Goal: Contribute content: Contribute content

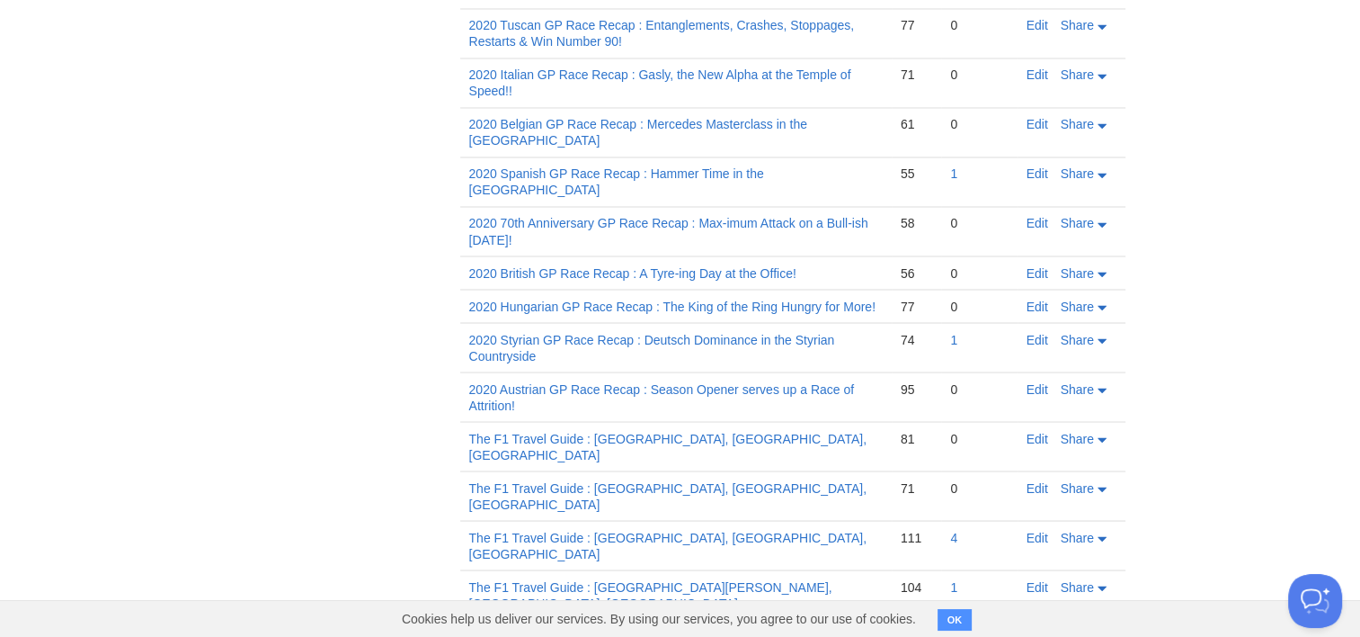
scroll to position [3171, 0]
click at [953, 529] on link "4" at bounding box center [953, 536] width 7 height 14
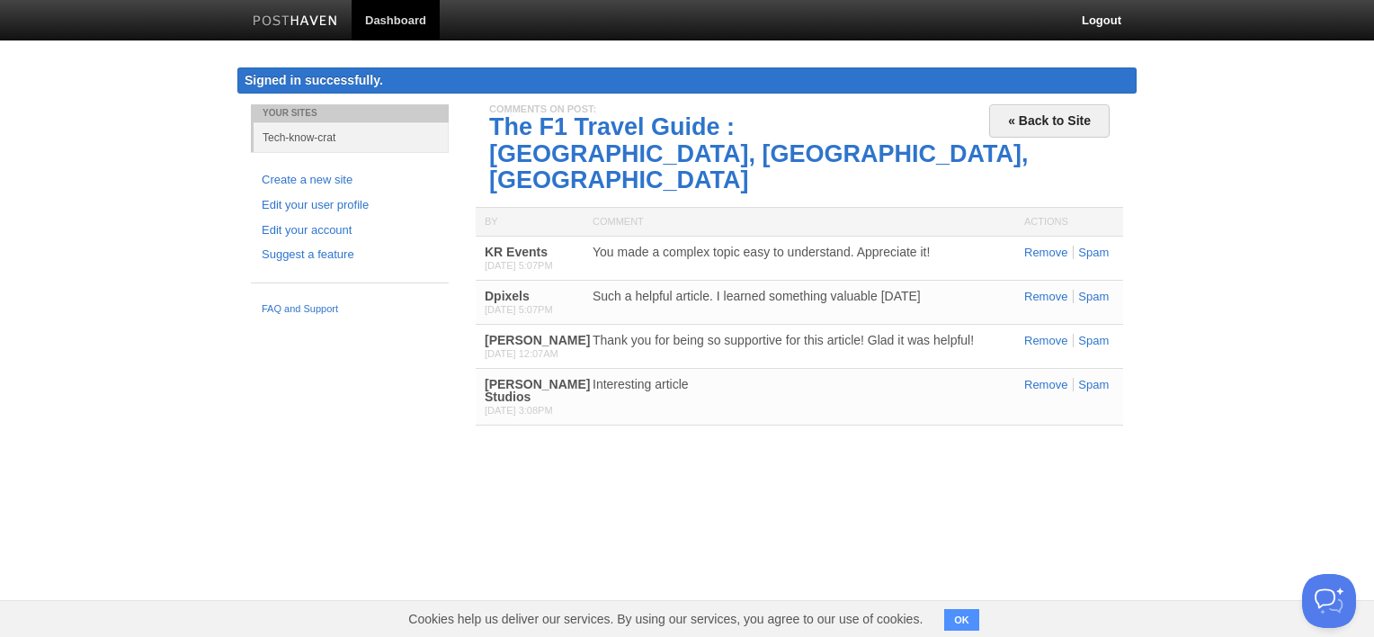
click at [640, 378] on div "Interesting article" at bounding box center [800, 384] width 414 height 13
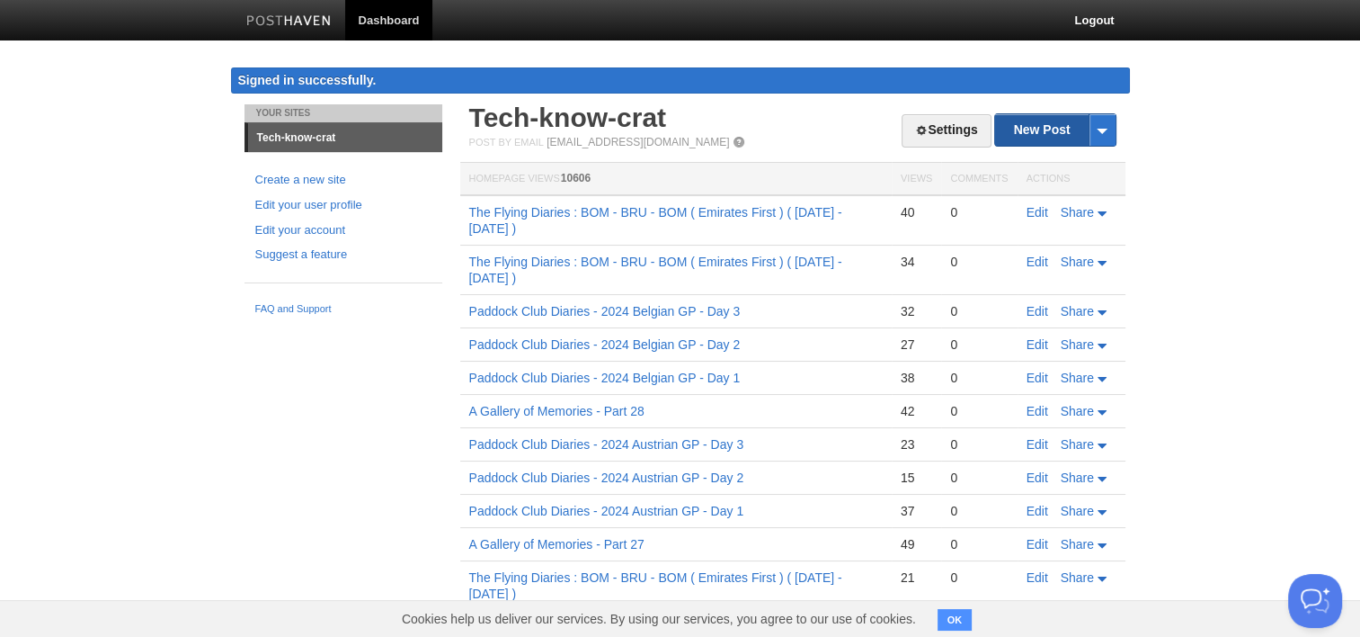
click at [1047, 122] on link "New Post" at bounding box center [1055, 129] width 120 height 31
click at [1034, 127] on link "New Post" at bounding box center [1055, 129] width 120 height 31
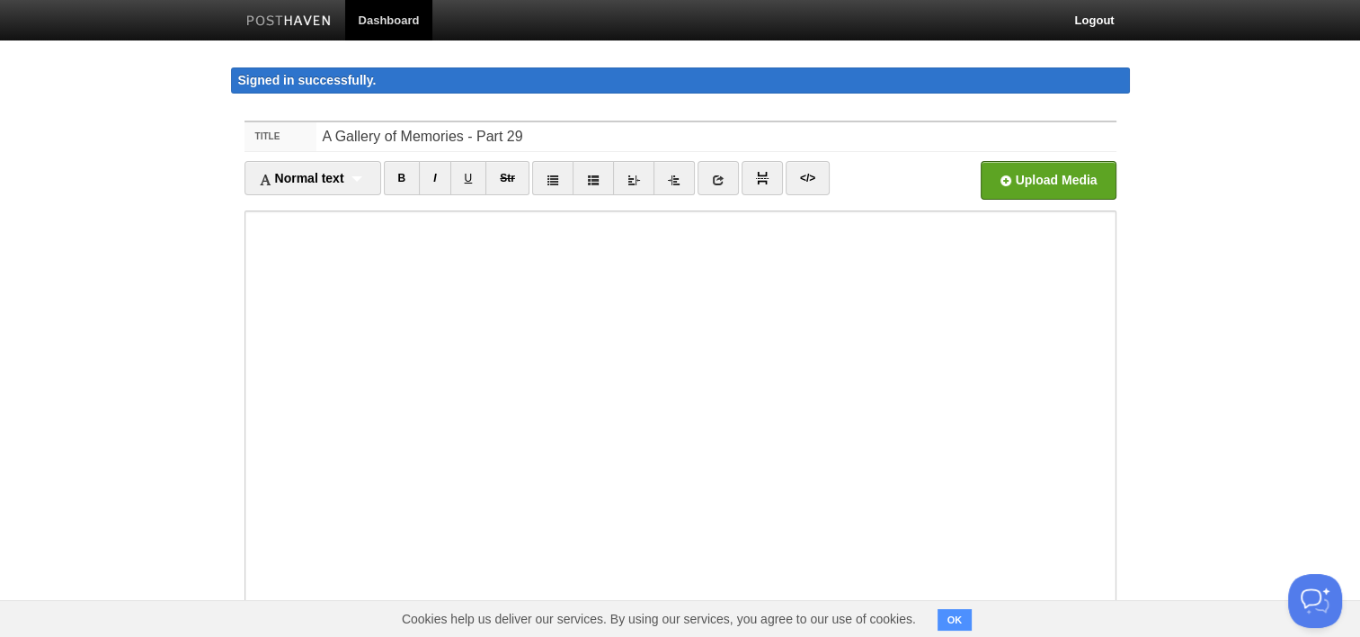
type input "A Gallery of Memories - Part 29"
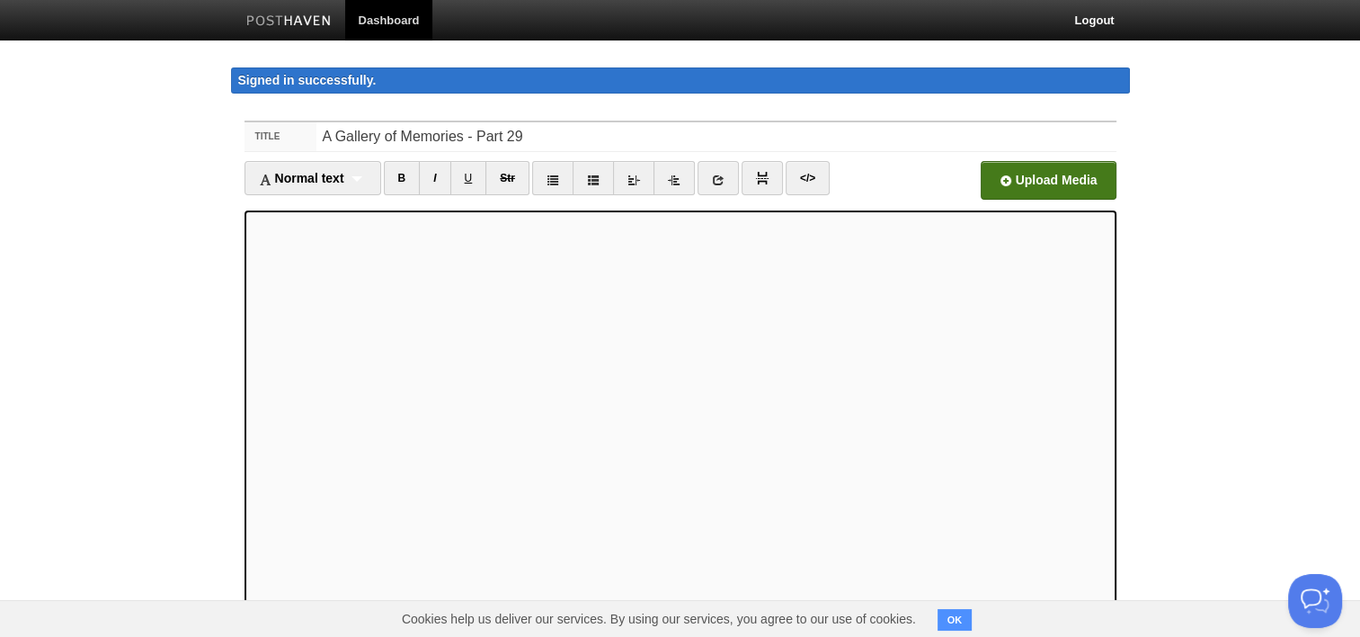
click at [1089, 173] on input "file" at bounding box center [505, 185] width 1361 height 92
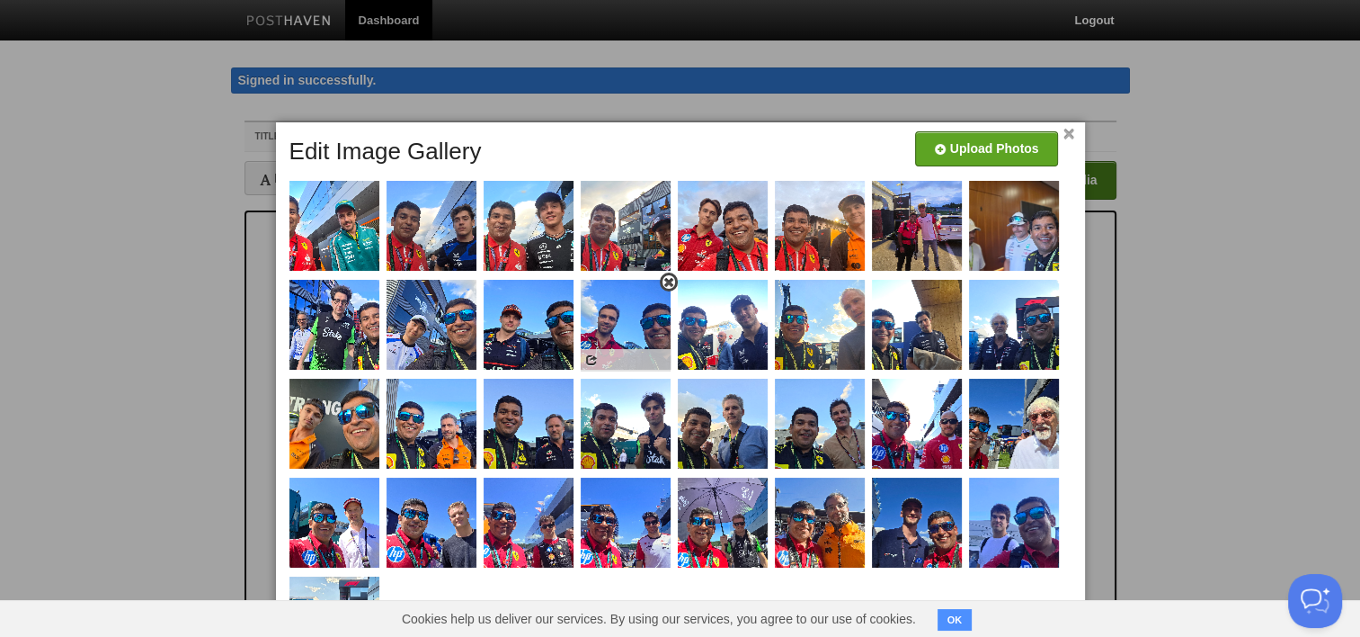
scroll to position [158, 0]
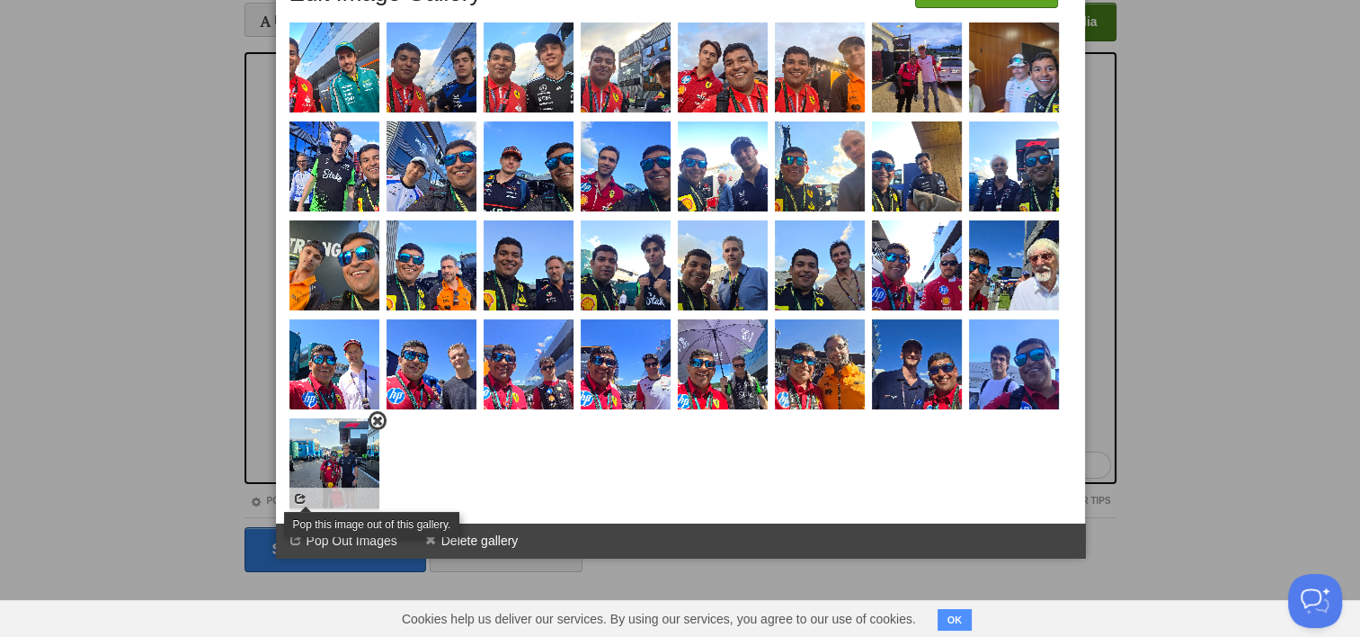
click at [302, 504] on span at bounding box center [300, 498] width 13 height 13
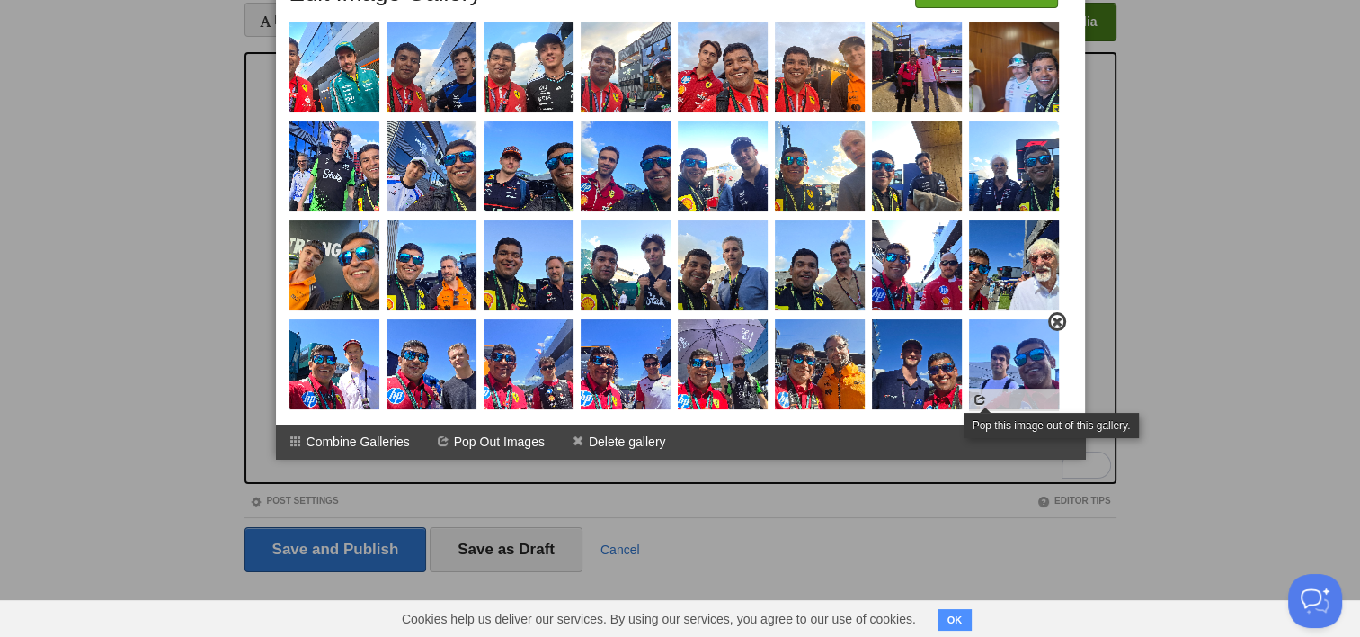
click at [977, 402] on span at bounding box center [980, 399] width 13 height 13
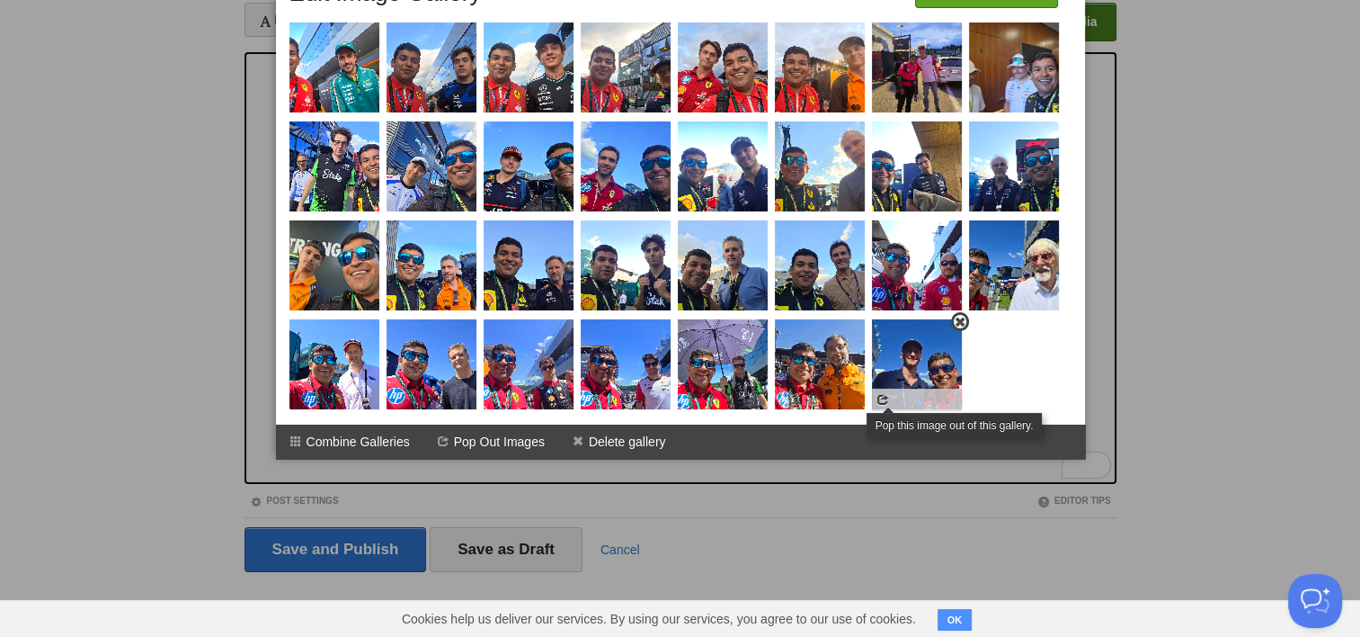
click at [885, 402] on span at bounding box center [883, 399] width 13 height 13
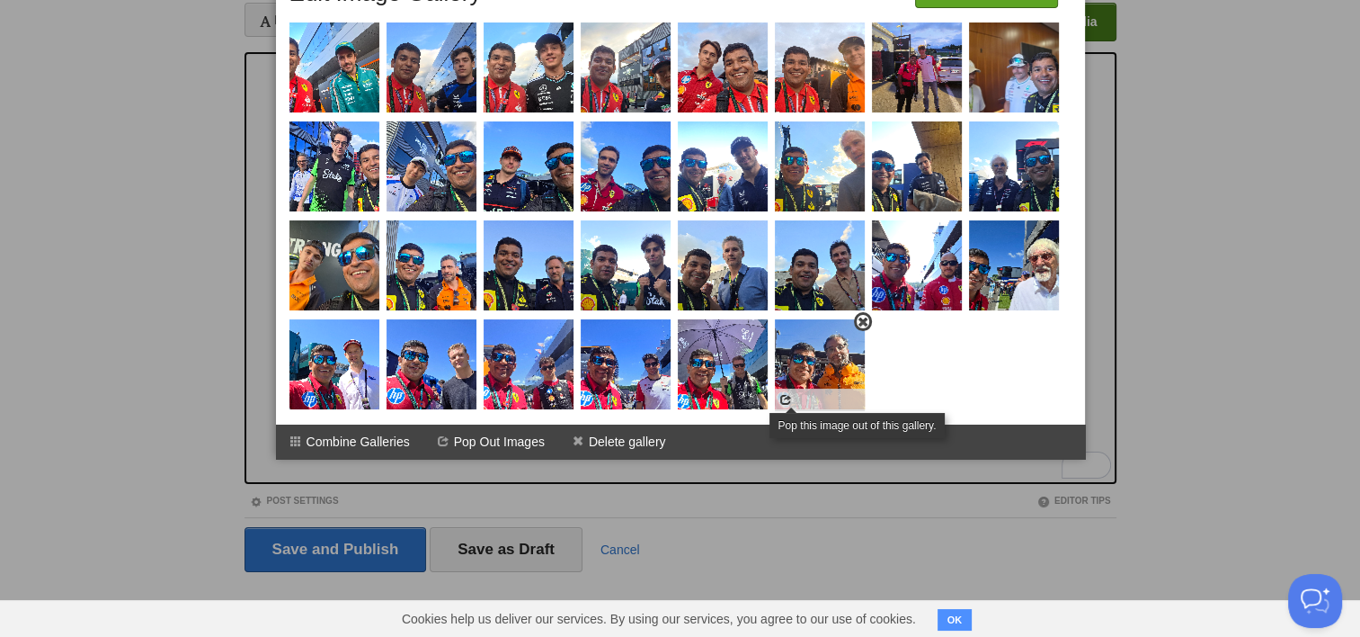
click at [782, 406] on span at bounding box center [786, 399] width 13 height 13
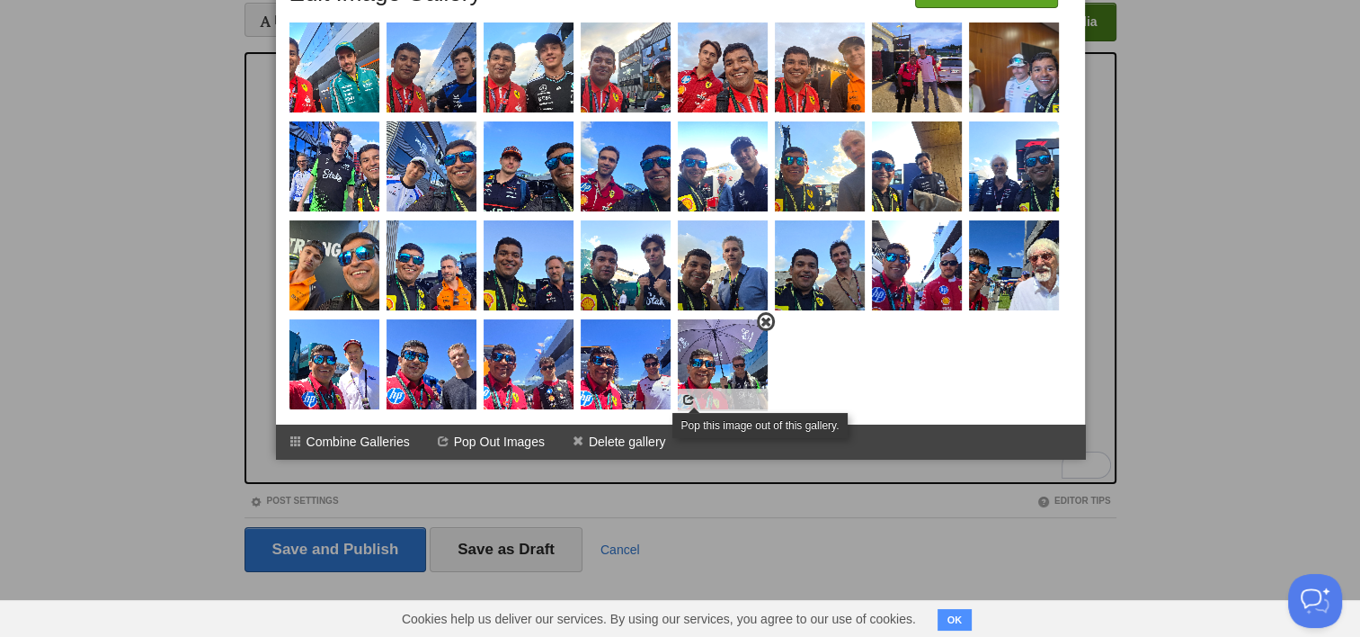
click at [683, 397] on span at bounding box center [688, 399] width 13 height 13
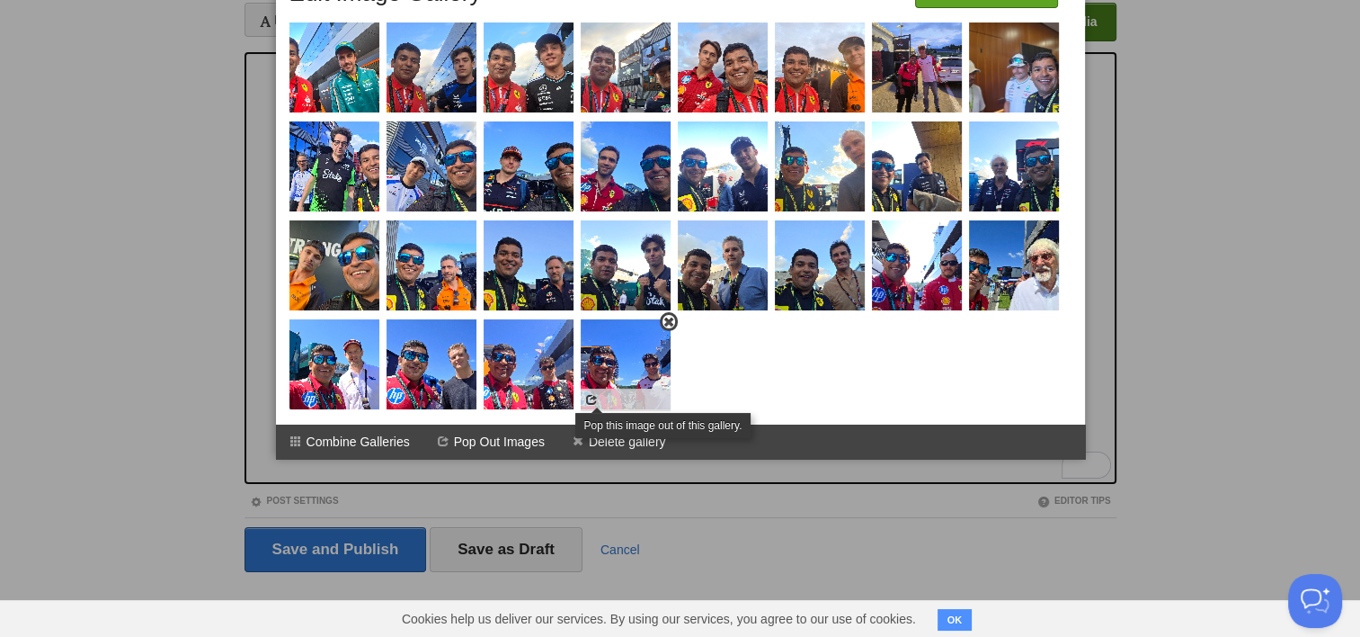
click at [589, 402] on span at bounding box center [591, 399] width 13 height 13
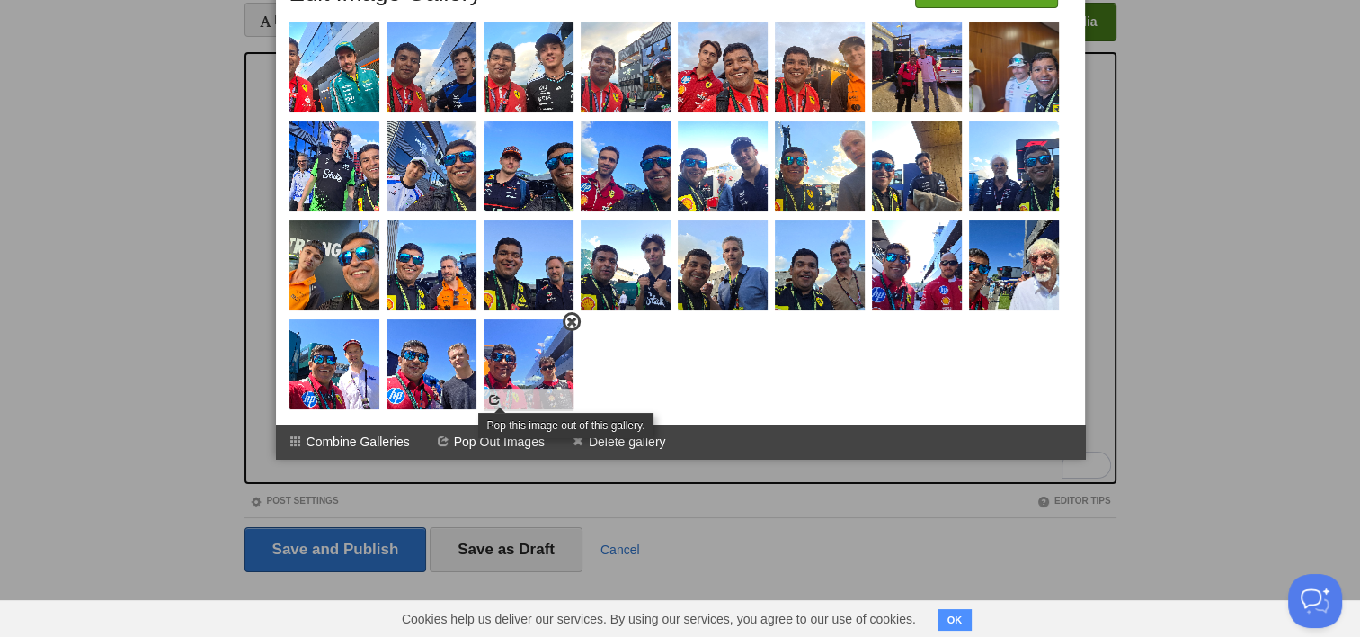
click at [495, 403] on span at bounding box center [494, 399] width 13 height 13
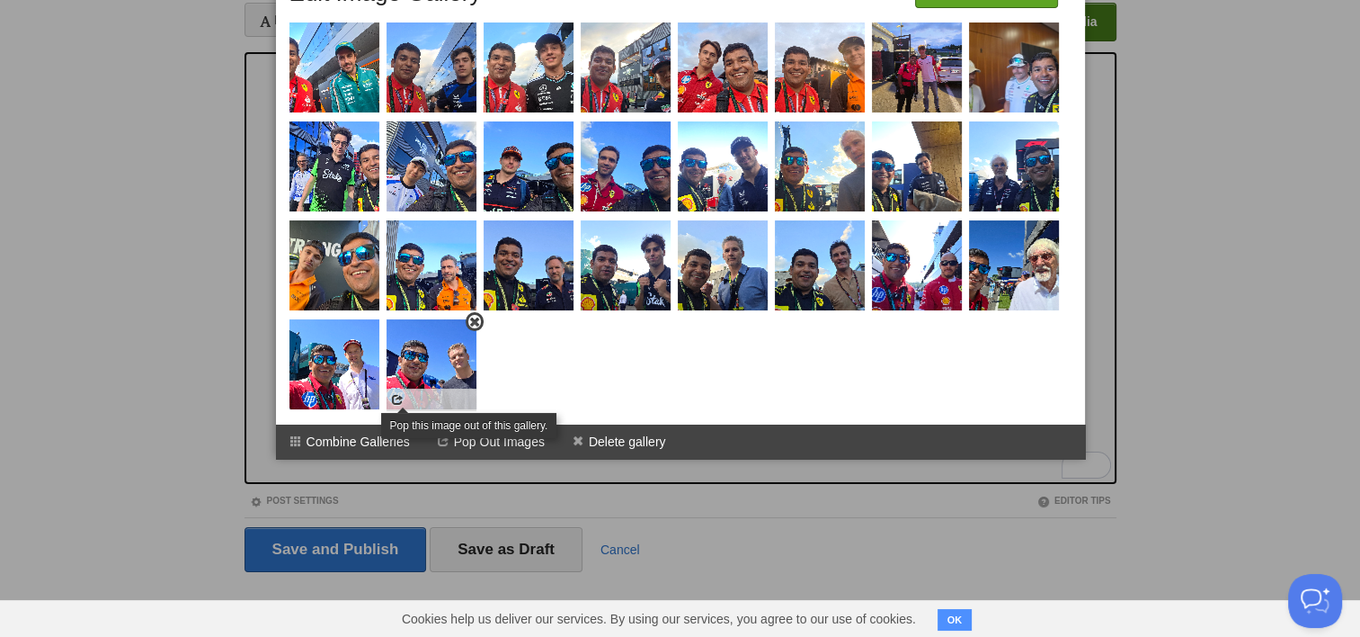
click at [400, 398] on span at bounding box center [397, 399] width 13 height 13
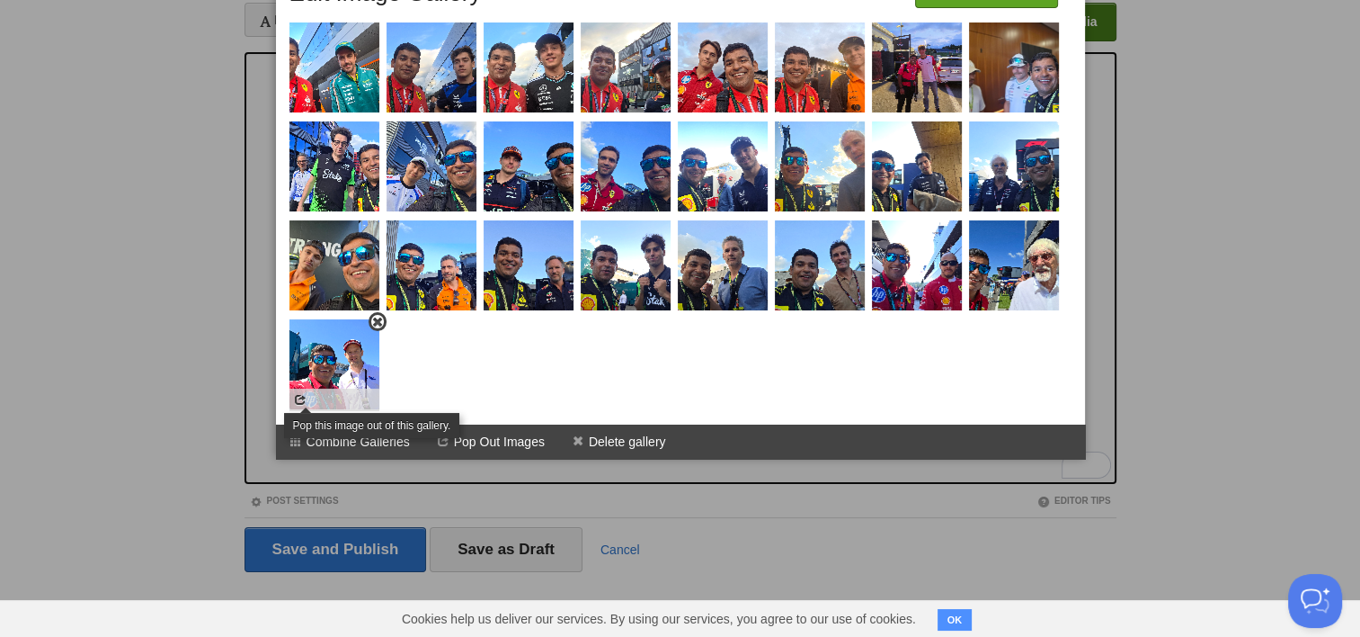
click at [297, 401] on span at bounding box center [300, 399] width 13 height 13
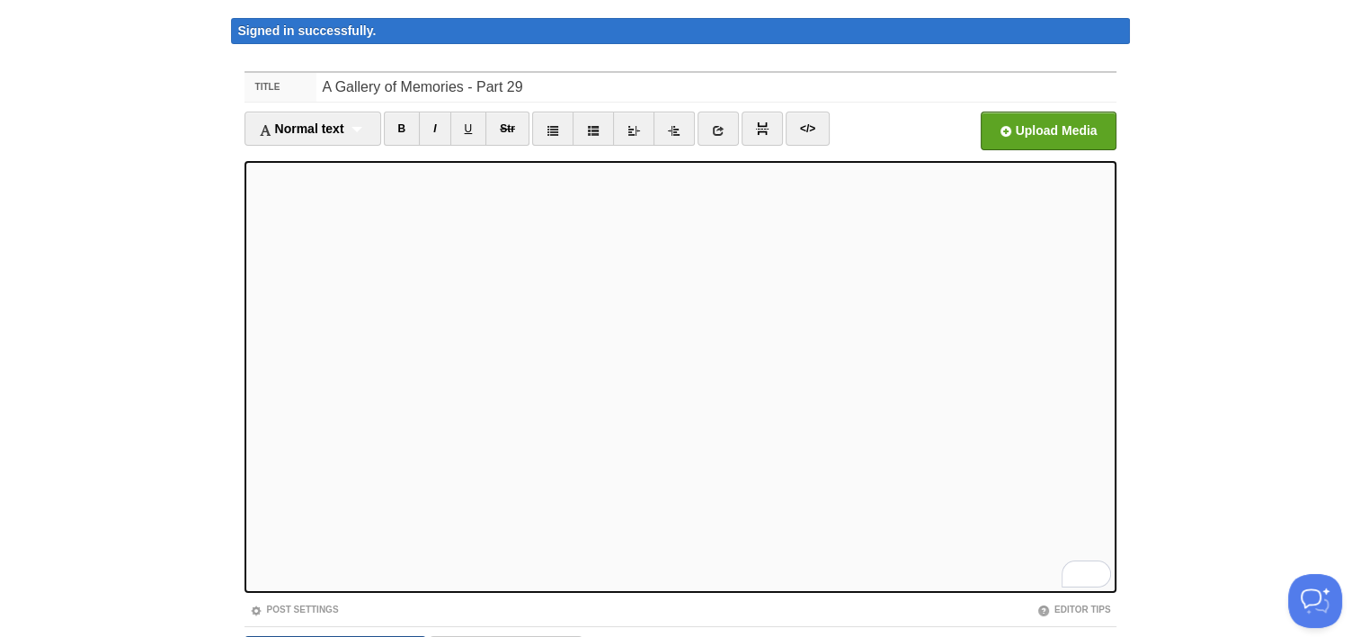
scroll to position [158, 0]
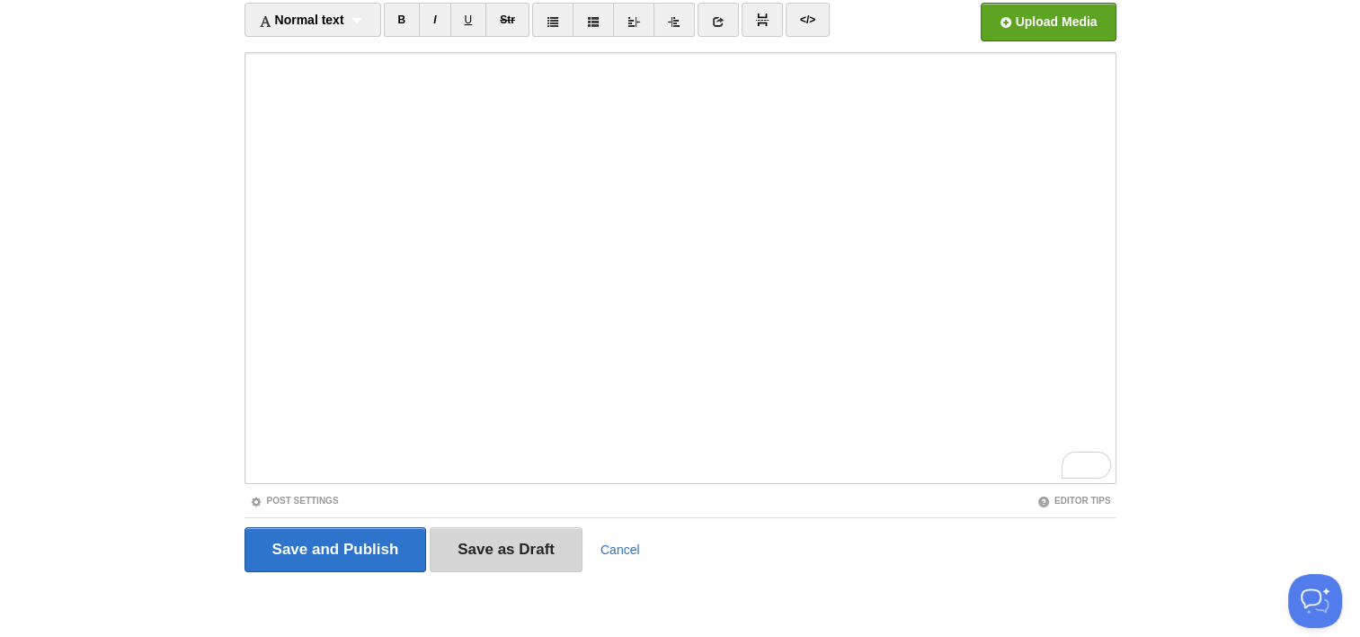
click at [508, 533] on input "Save as Draft" at bounding box center [506, 549] width 153 height 45
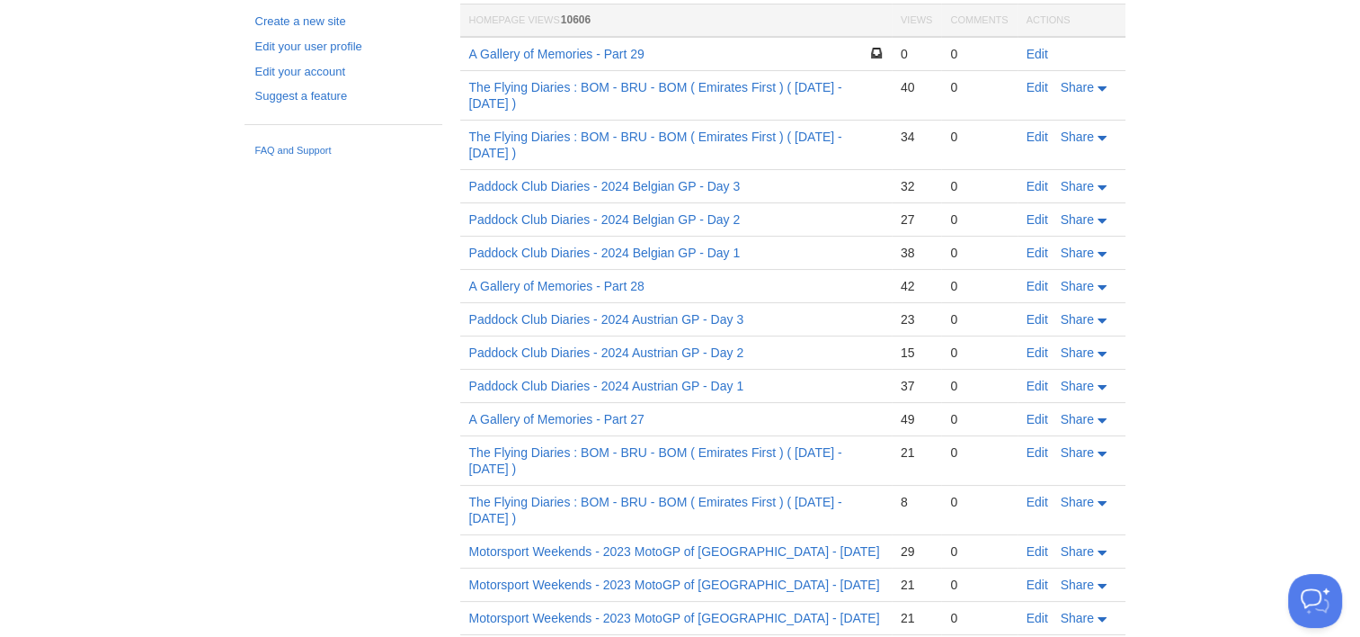
scroll to position [104, 0]
